Goal: Information Seeking & Learning: Find specific page/section

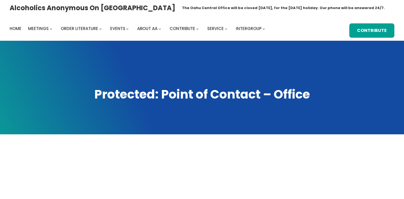
scroll to position [3, 0]
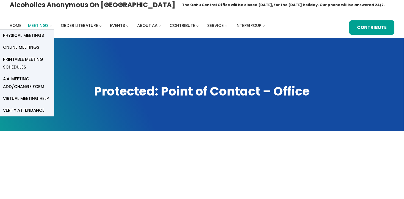
click at [37, 25] on span "Meetings" at bounding box center [38, 26] width 21 height 6
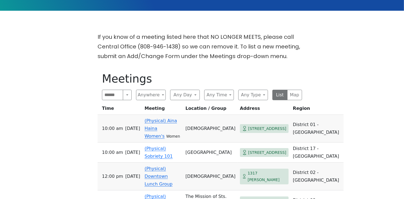
scroll to position [116, 0]
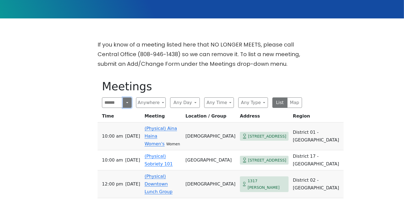
click at [125, 104] on button "Search" at bounding box center [127, 102] width 9 height 10
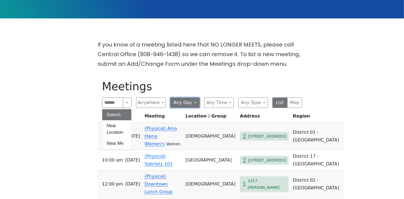
click at [177, 99] on button "Any Day" at bounding box center [185, 102] width 30 height 10
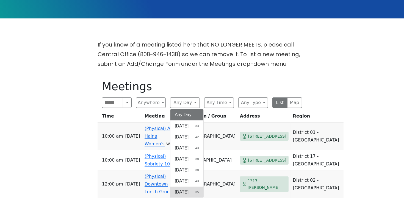
click at [184, 192] on span "[DATE]" at bounding box center [182, 191] width 14 height 7
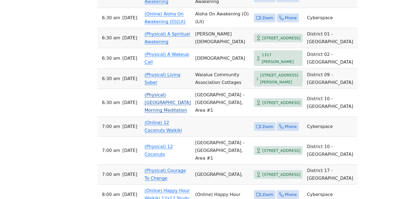
scroll to position [254, 0]
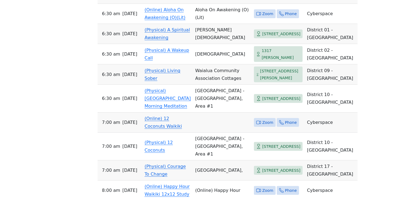
click at [153, 129] on link "(Online) 12 Coconuts Waikiki" at bounding box center [162, 122] width 37 height 13
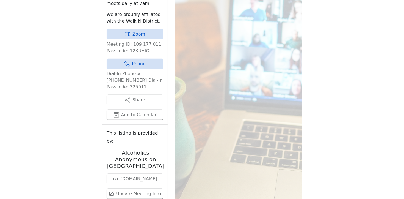
scroll to position [284, 0]
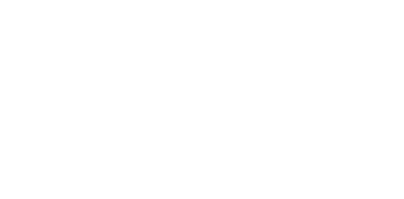
scroll to position [142, 0]
